Goal: Task Accomplishment & Management: Complete application form

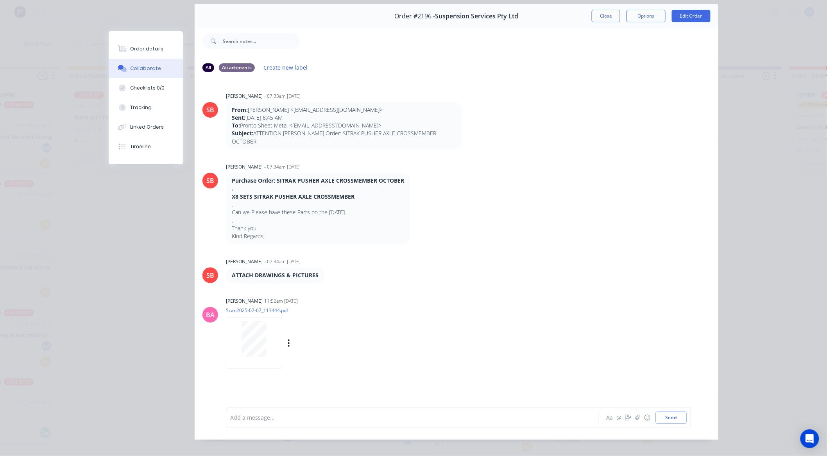
scroll to position [42, 0]
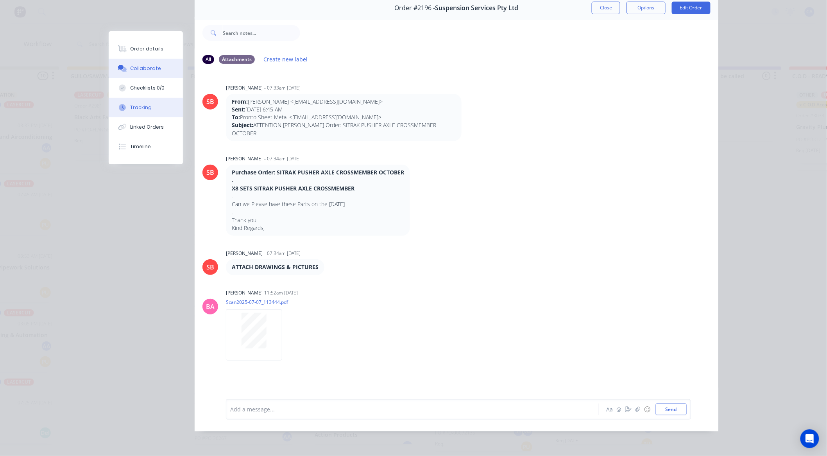
click at [149, 106] on button "Tracking" at bounding box center [146, 108] width 74 height 20
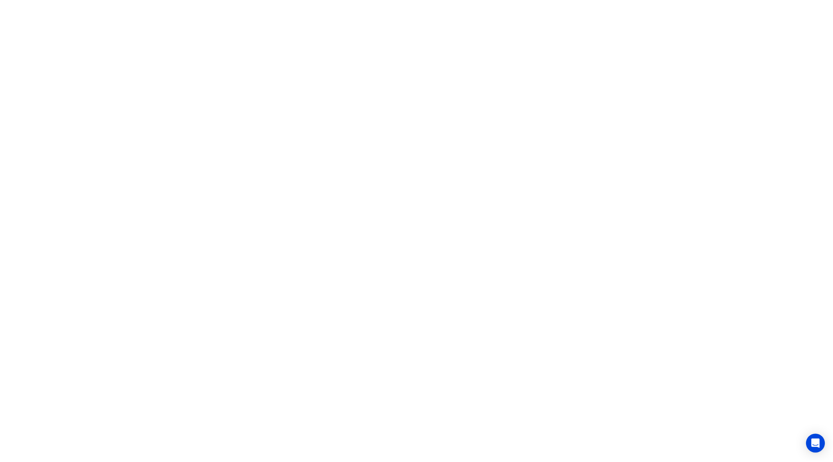
scroll to position [0, 0]
click at [274, 0] on html at bounding box center [416, 0] width 833 height 0
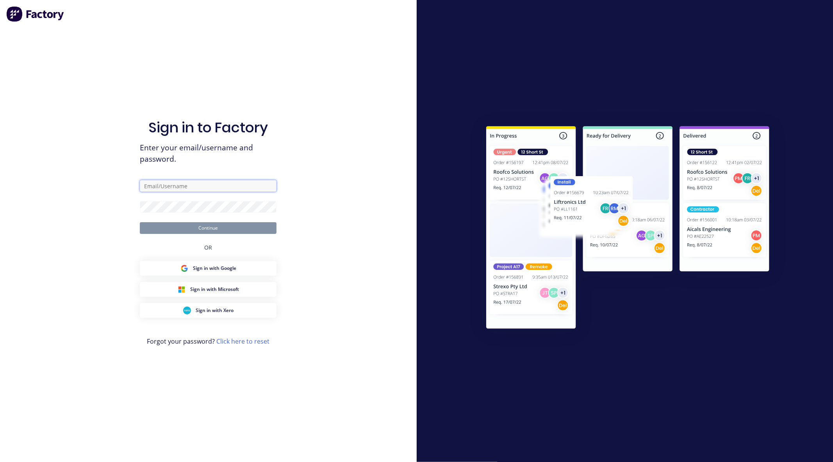
type input "[EMAIL_ADDRESS][DOMAIN_NAME]"
click at [213, 228] on button "Continue" at bounding box center [208, 228] width 137 height 12
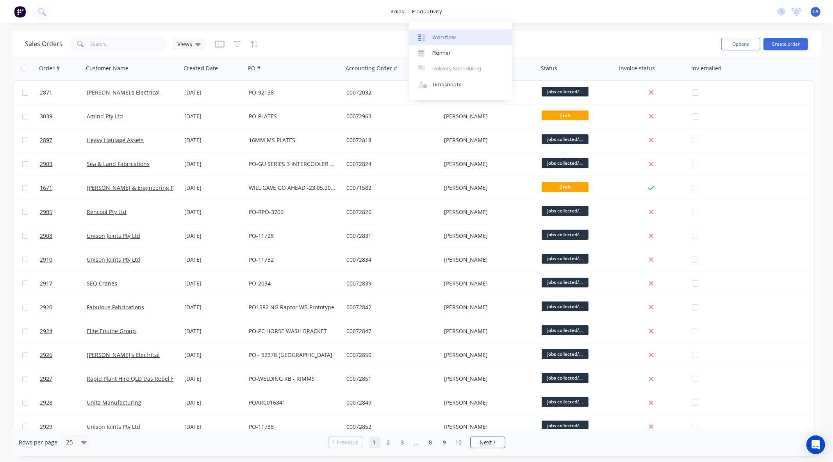
click at [454, 37] on link "Workflow" at bounding box center [461, 37] width 104 height 16
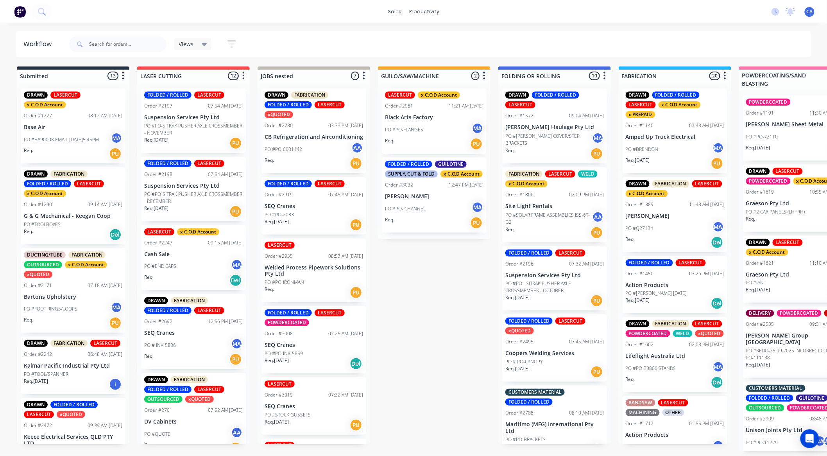
click at [522, 284] on p "PO #PO - SITRAK PUSHER AXLE CROSSMEMBER - OCTOBER" at bounding box center [554, 287] width 98 height 14
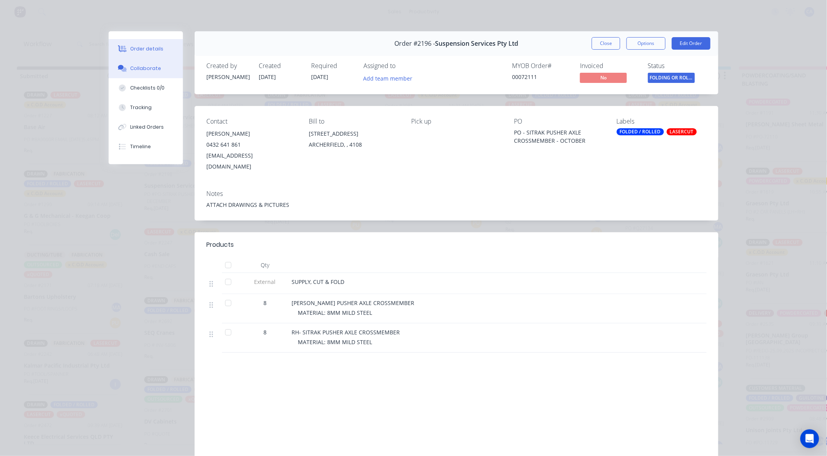
click at [144, 71] on div "Collaborate" at bounding box center [145, 68] width 31 height 7
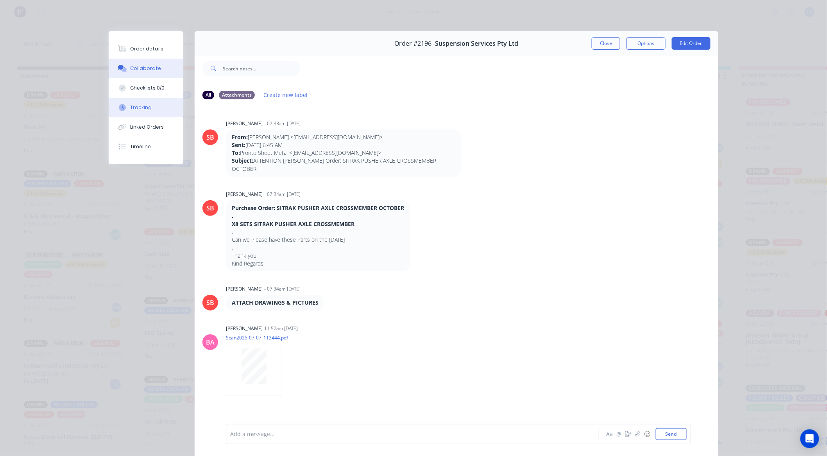
click at [141, 109] on div "Tracking" at bounding box center [140, 107] width 21 height 7
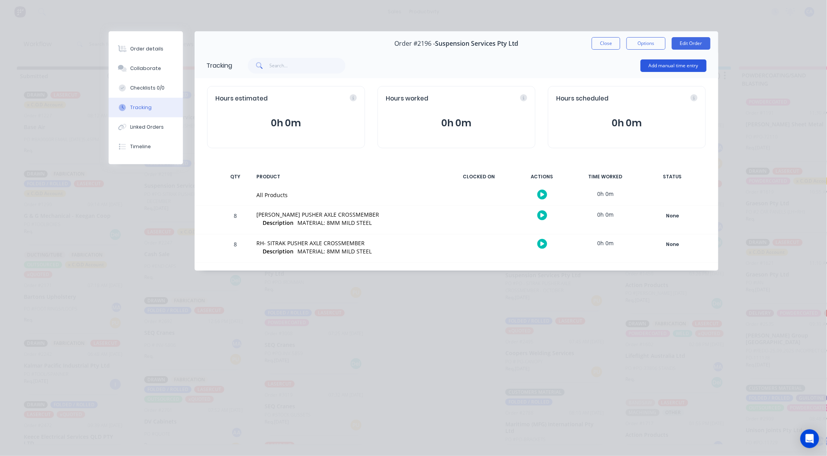
click at [665, 71] on button "Add manual time entry" at bounding box center [673, 65] width 66 height 13
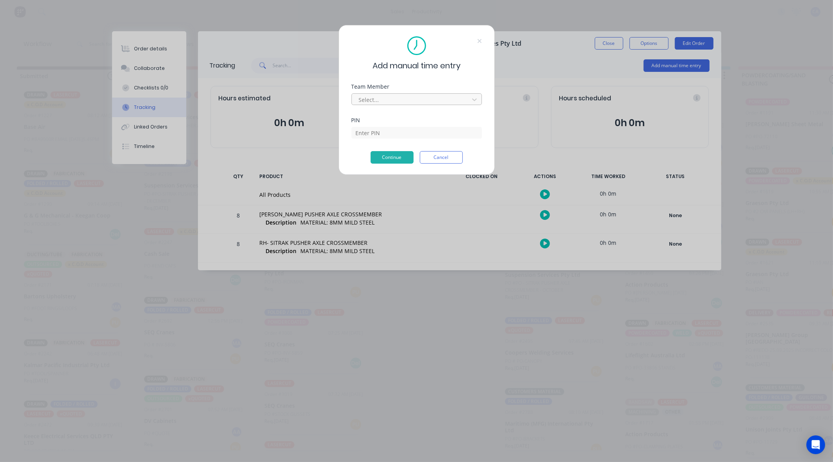
click at [384, 99] on div at bounding box center [411, 100] width 107 height 10
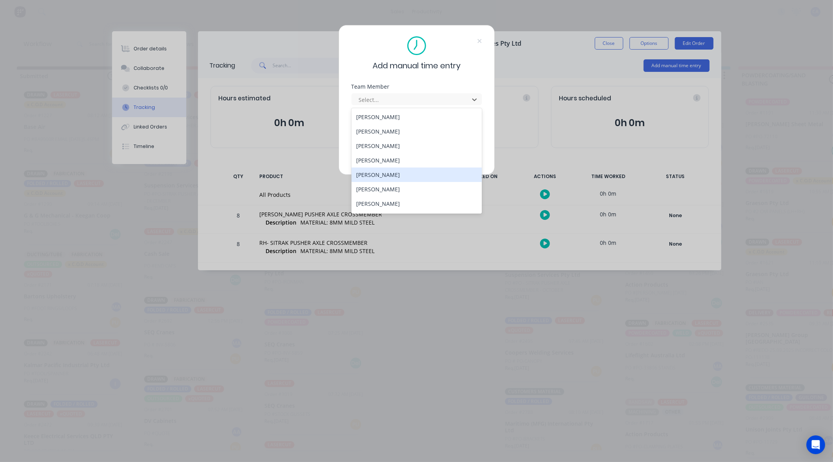
click at [375, 173] on div "[PERSON_NAME]" at bounding box center [417, 175] width 130 height 14
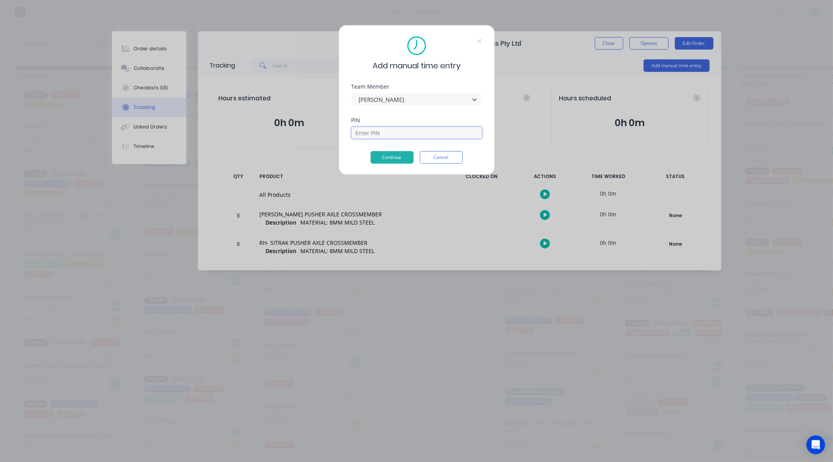
click at [373, 130] on input at bounding box center [417, 133] width 130 height 12
type input "3699"
click at [393, 161] on button "Continue" at bounding box center [392, 157] width 43 height 13
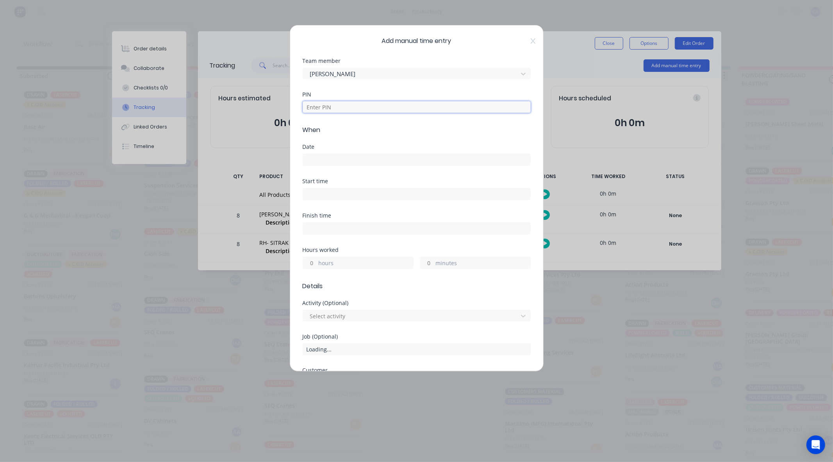
click at [325, 111] on input at bounding box center [417, 107] width 228 height 12
type input "3699"
drag, startPoint x: 325, startPoint y: 170, endPoint x: 323, endPoint y: 164, distance: 5.8
click at [325, 169] on div "Date" at bounding box center [417, 161] width 228 height 34
click at [323, 161] on input at bounding box center [416, 160] width 227 height 12
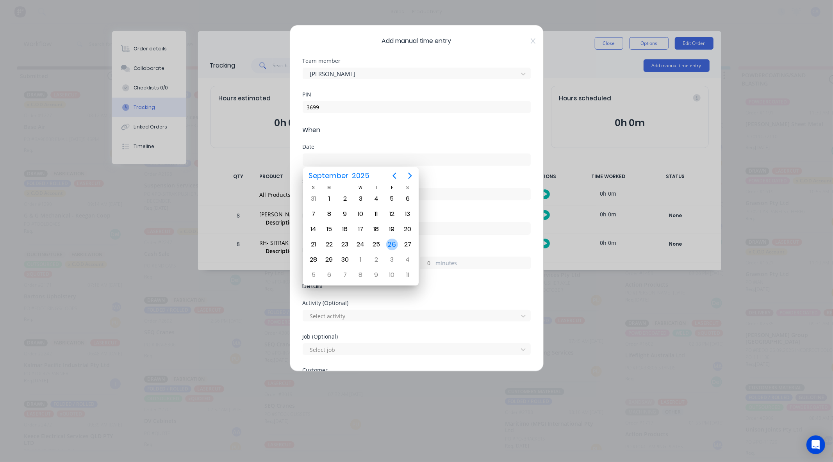
click at [397, 244] on div "26" at bounding box center [392, 245] width 12 height 12
type input "[DATE]"
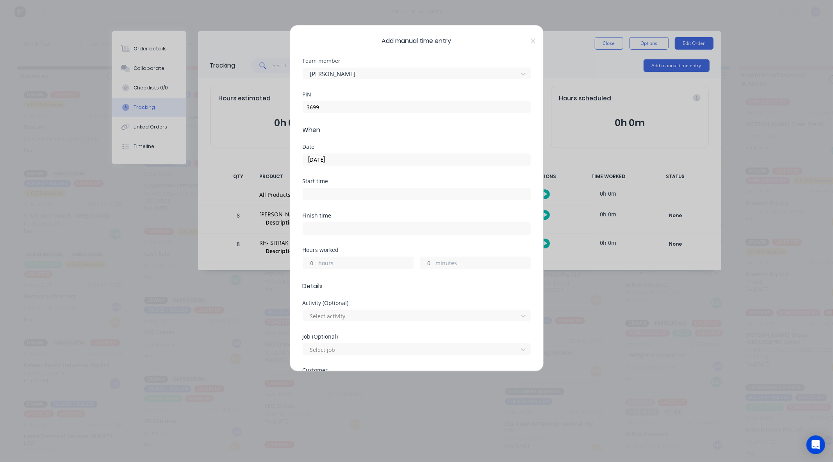
click at [317, 265] on div "hours" at bounding box center [358, 263] width 111 height 13
click at [310, 264] on input "hours" at bounding box center [310, 263] width 14 height 12
type input "2"
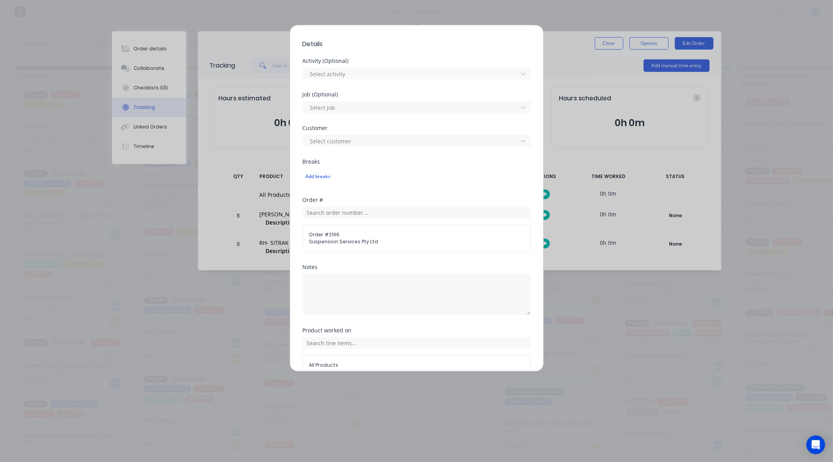
scroll to position [282, 0]
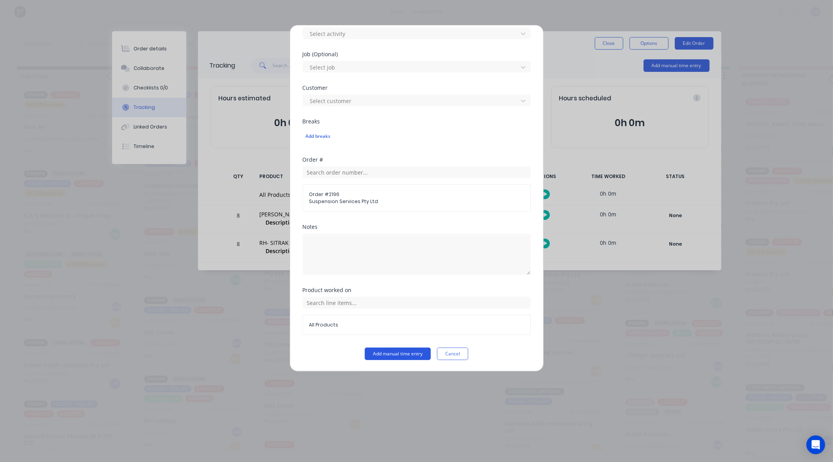
click at [403, 351] on button "Add manual time entry" at bounding box center [398, 354] width 66 height 13
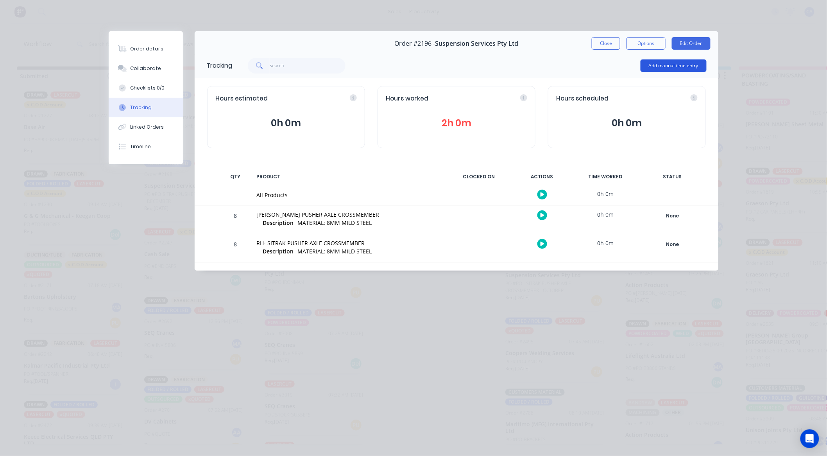
click at [660, 67] on button "Add manual time entry" at bounding box center [673, 65] width 66 height 13
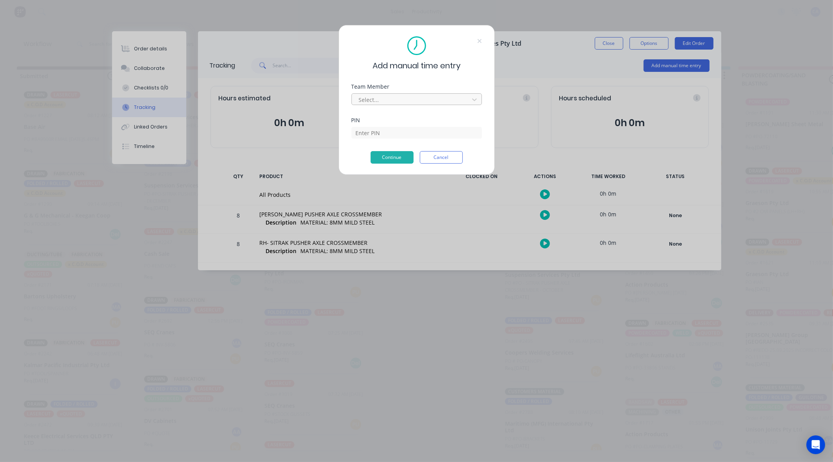
click at [379, 103] on div at bounding box center [411, 100] width 107 height 10
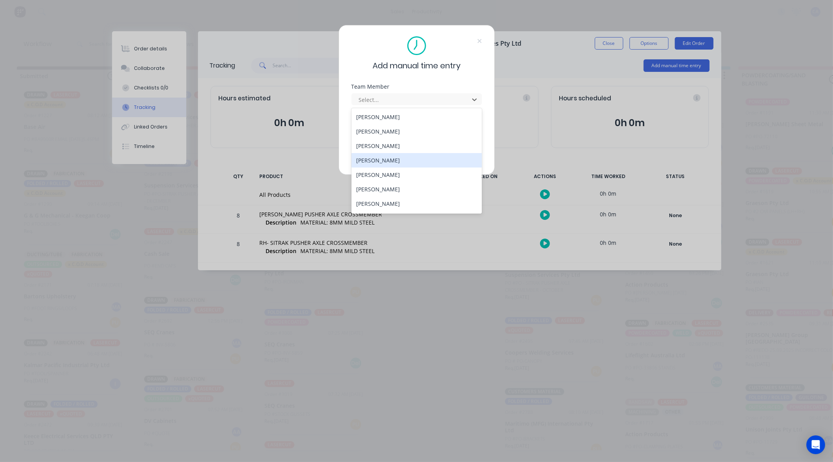
click at [370, 163] on div "[PERSON_NAME]" at bounding box center [417, 160] width 130 height 14
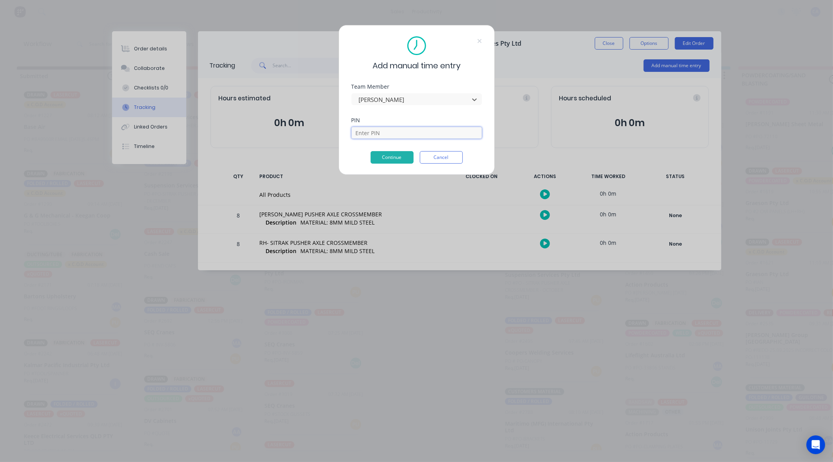
click at [366, 131] on input at bounding box center [417, 133] width 130 height 12
type input "0000"
drag, startPoint x: 392, startPoint y: 138, endPoint x: 392, endPoint y: 161, distance: 23.1
click at [392, 161] on button "Continue" at bounding box center [392, 157] width 43 height 13
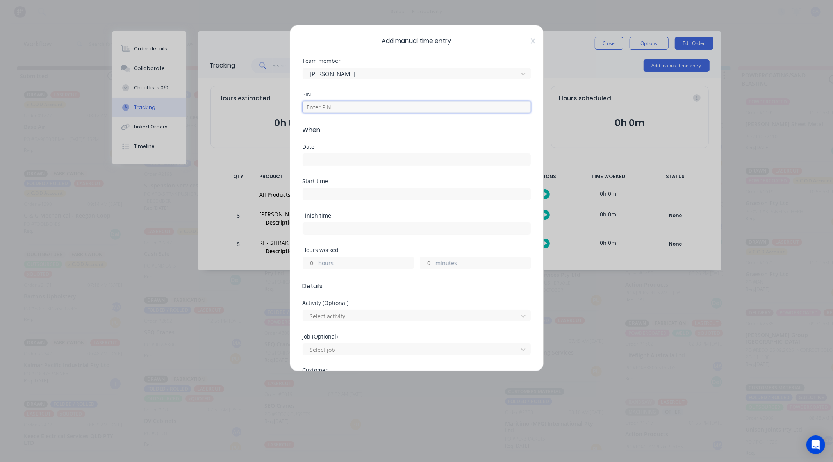
drag, startPoint x: 319, startPoint y: 107, endPoint x: 334, endPoint y: 112, distance: 15.8
click at [319, 107] on input at bounding box center [417, 107] width 228 height 12
type input "0000"
click at [323, 164] on input at bounding box center [416, 160] width 227 height 12
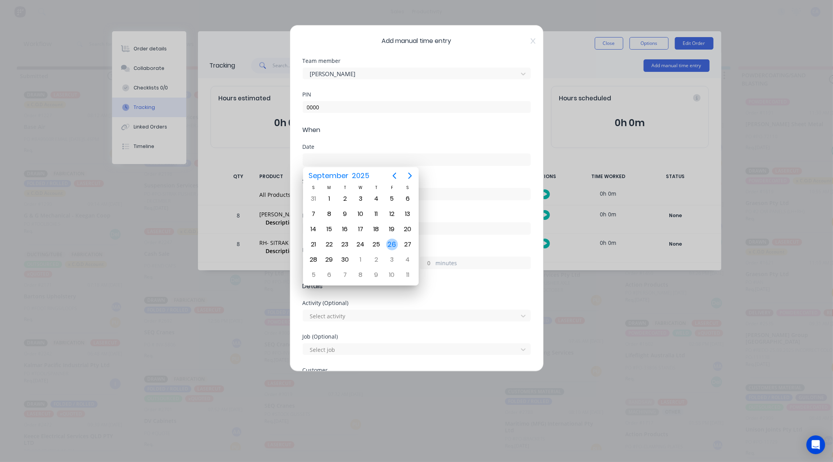
click at [386, 240] on div "26" at bounding box center [392, 244] width 16 height 15
type input "[DATE]"
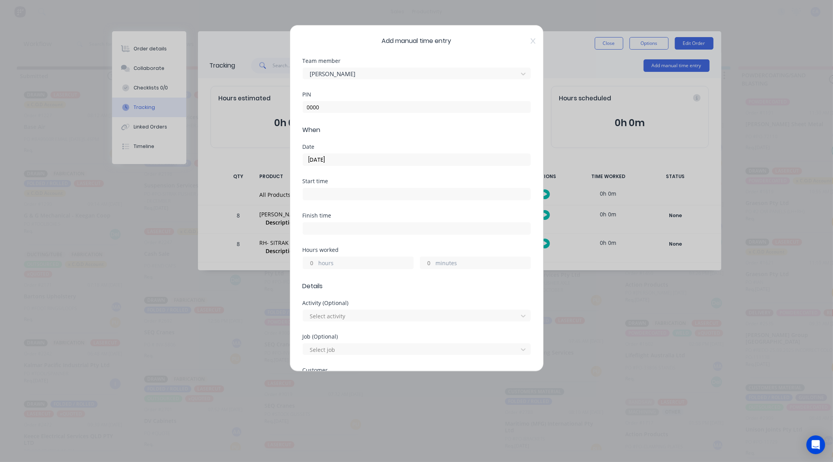
click at [314, 265] on input "hours" at bounding box center [310, 263] width 14 height 12
type input "2"
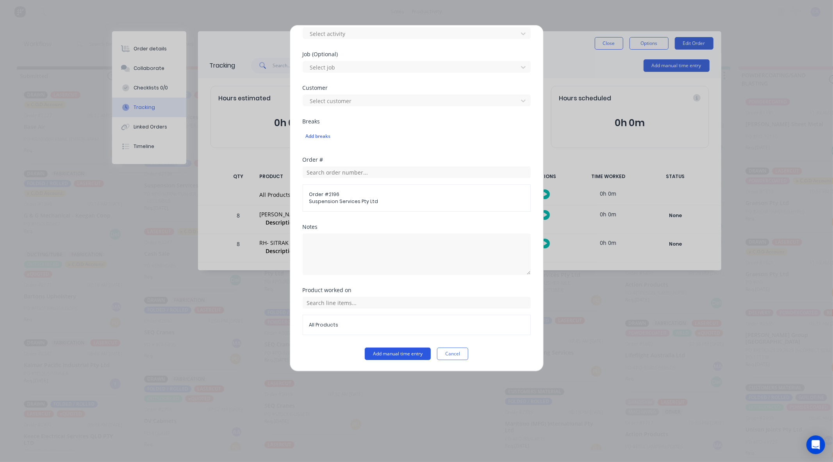
click at [408, 349] on form "Team member [PERSON_NAME] PIN 0000 When Date [DATE] Start time Finish time Hour…" at bounding box center [417, 68] width 228 height 585
click at [408, 345] on div "Product worked on All Products" at bounding box center [417, 318] width 228 height 60
click at [402, 348] on button "Add manual time entry" at bounding box center [398, 354] width 66 height 13
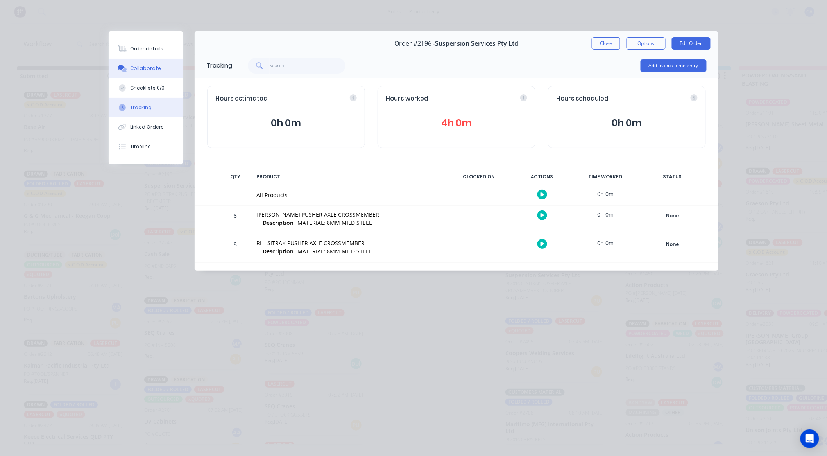
click at [151, 70] on div "Collaborate" at bounding box center [145, 68] width 31 height 7
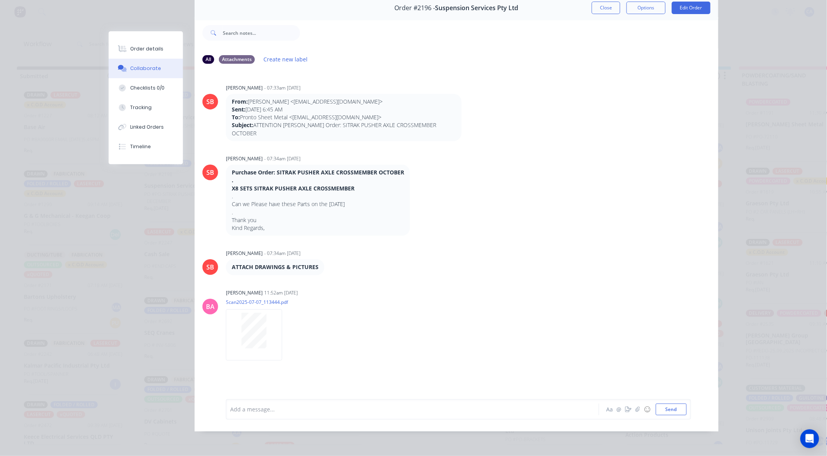
scroll to position [2, 0]
click at [147, 46] on div "Order details" at bounding box center [146, 48] width 33 height 7
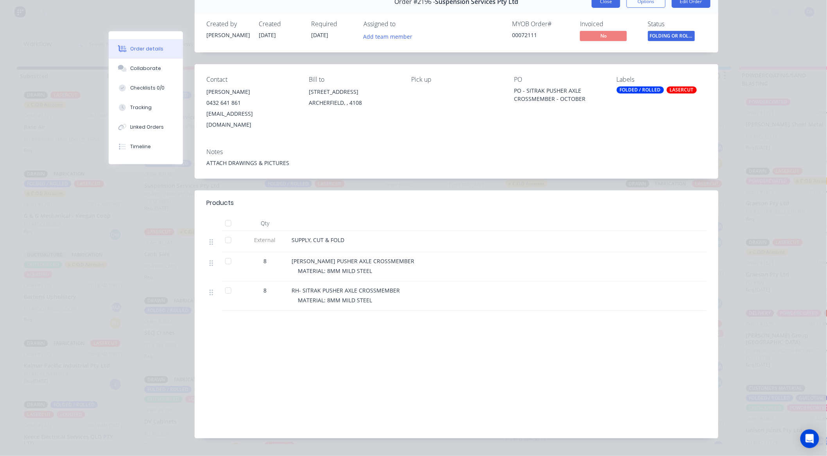
click at [598, 4] on button "Close" at bounding box center [606, 1] width 29 height 13
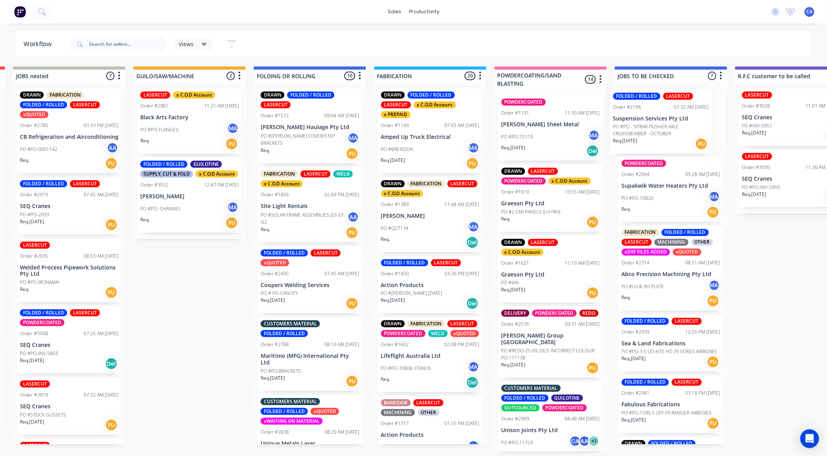
scroll to position [2, 252]
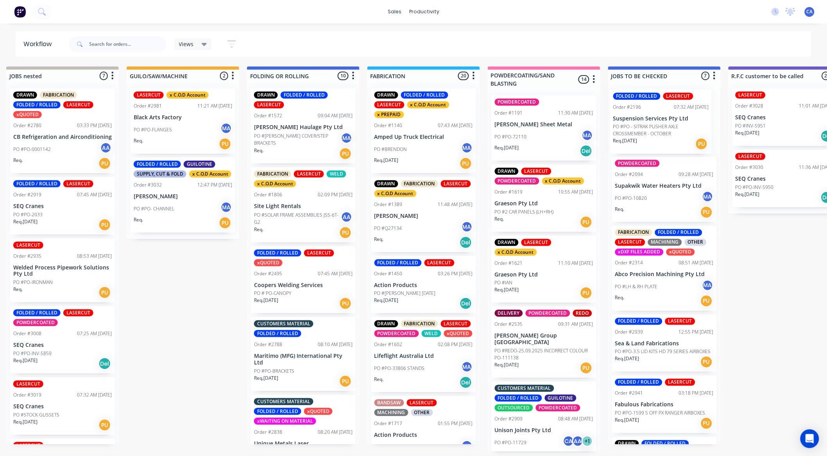
drag, startPoint x: 529, startPoint y: 281, endPoint x: 611, endPoint y: 114, distance: 186.8
click at [624, 122] on div "Submitted 13 Sort By Created date Required date Order number Customer name Most…" at bounding box center [791, 258] width 2096 height 384
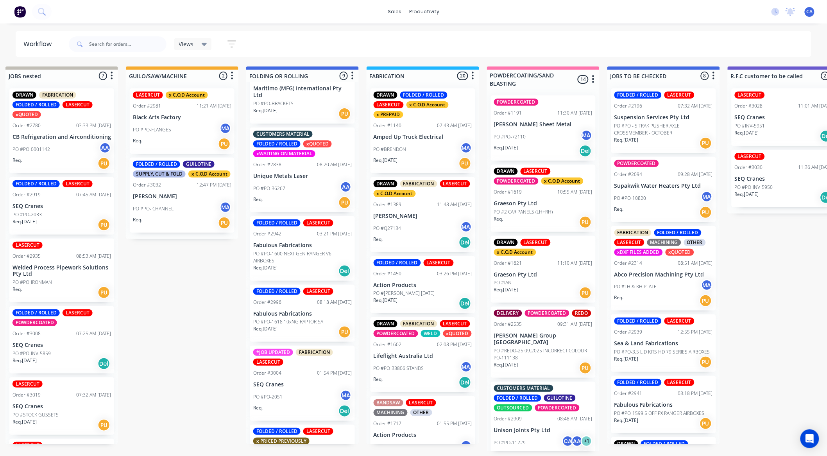
scroll to position [322, 0]
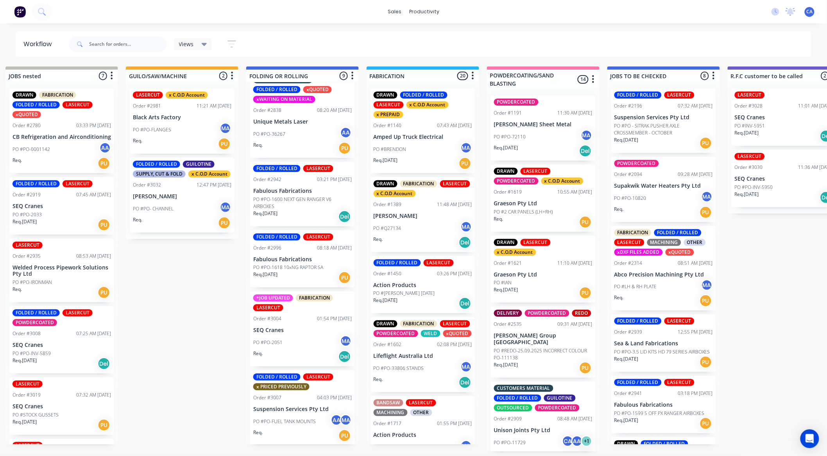
click at [295, 434] on div "Req. PU" at bounding box center [302, 435] width 98 height 13
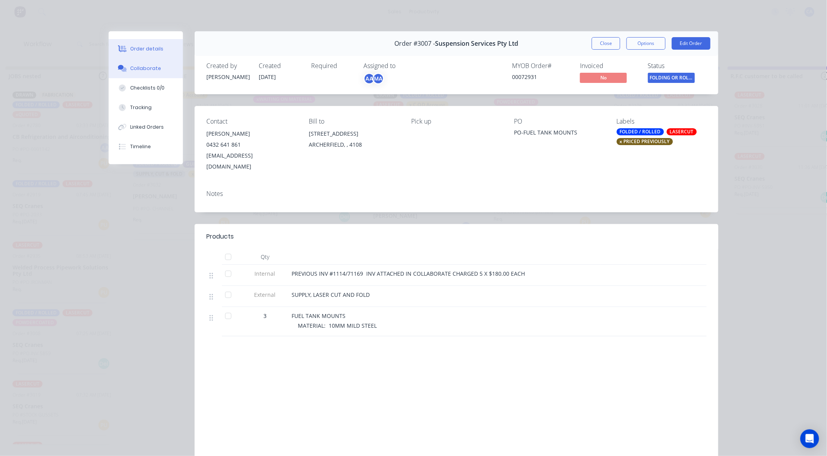
click at [154, 65] on div "Collaborate" at bounding box center [145, 68] width 31 height 7
